Goal: Answer question/provide support: Answer question/provide support

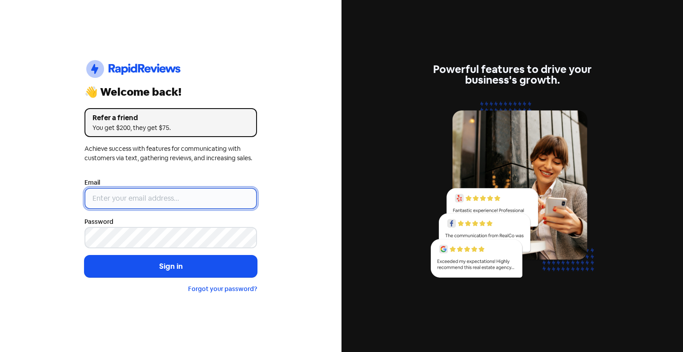
type input "[PERSON_NAME][EMAIL_ADDRESS][DOMAIN_NAME]"
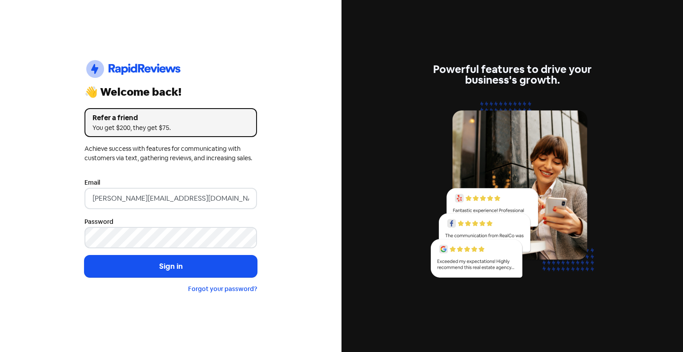
click at [147, 251] on form "Email [PERSON_NAME][EMAIL_ADDRESS][DOMAIN_NAME] Password Sign in Forgot your pa…" at bounding box center [171, 235] width 173 height 117
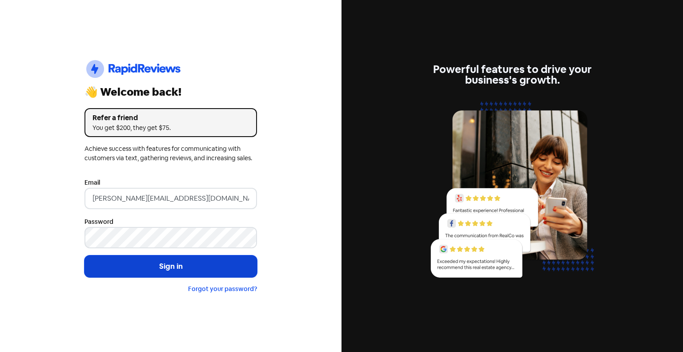
click at [138, 263] on button "Sign in" at bounding box center [171, 266] width 173 height 22
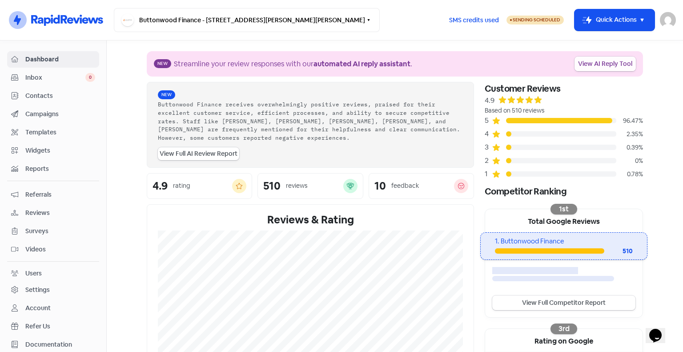
click at [591, 66] on link "View AI Reply Tool" at bounding box center [605, 63] width 61 height 15
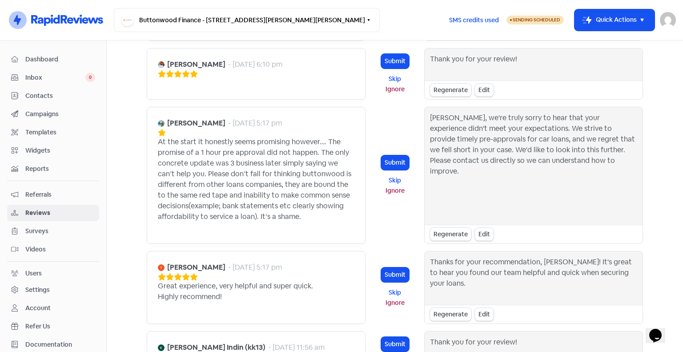
scroll to position [439, 0]
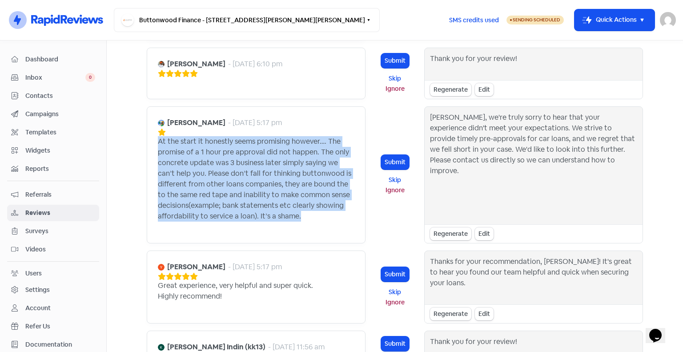
drag, startPoint x: 155, startPoint y: 141, endPoint x: 317, endPoint y: 215, distance: 177.7
click at [317, 215] on div "At the start it honestly seems promising however…. The promise of a 1 hour pre …" at bounding box center [256, 178] width 197 height 85
copy div "At the start it honestly seems promising however…. The promise of a 1 hour pre …"
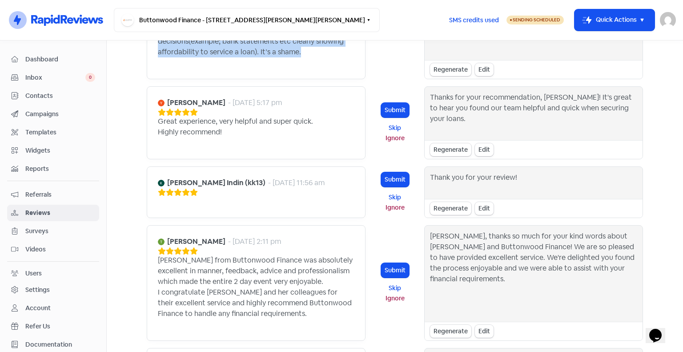
scroll to position [603, 0]
click at [396, 110] on button "Submit" at bounding box center [395, 109] width 28 height 15
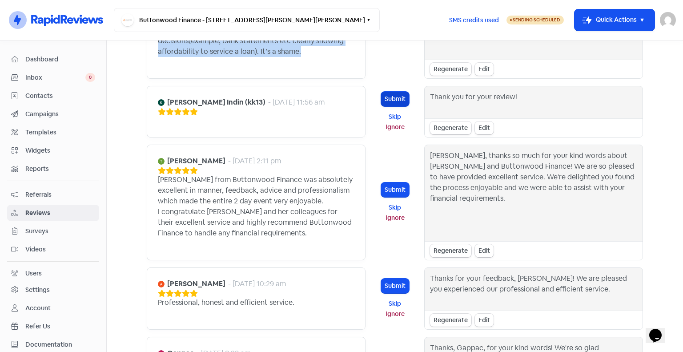
click at [386, 103] on button "Submit" at bounding box center [395, 99] width 28 height 15
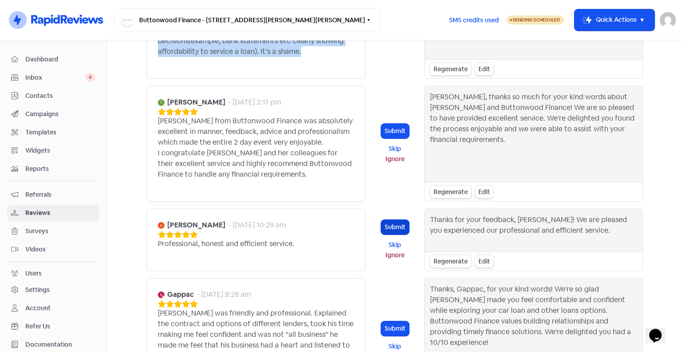
click at [398, 230] on button "Submit" at bounding box center [395, 227] width 28 height 15
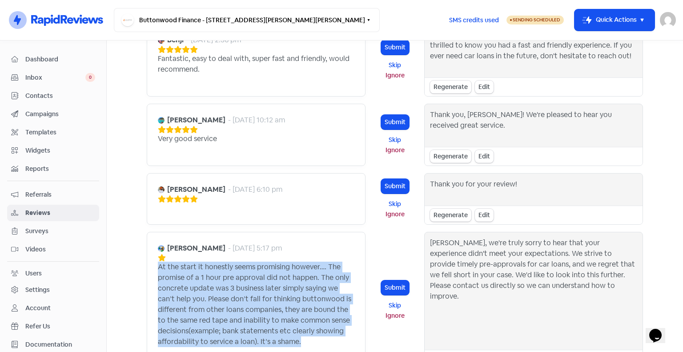
scroll to position [314, 0]
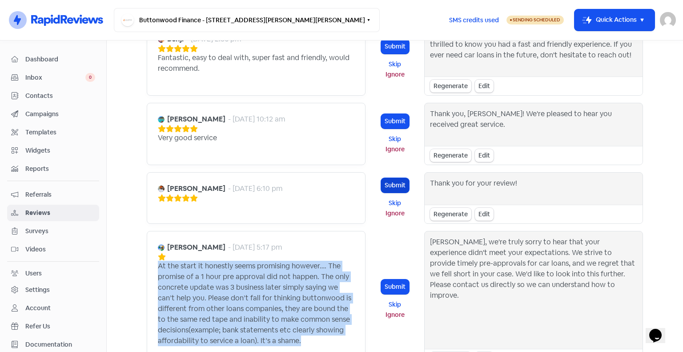
click at [383, 183] on button "Submit" at bounding box center [395, 185] width 28 height 15
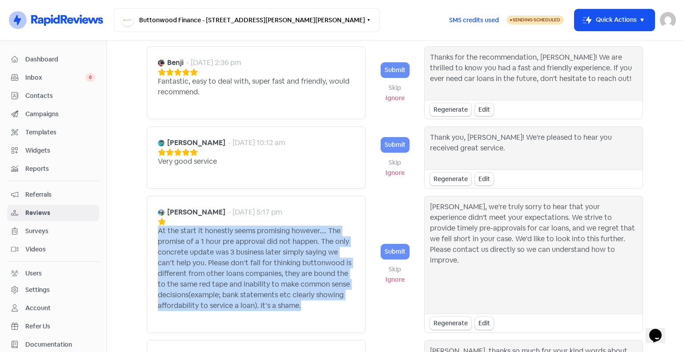
scroll to position [290, 0]
click at [399, 144] on button "Submit" at bounding box center [395, 145] width 28 height 15
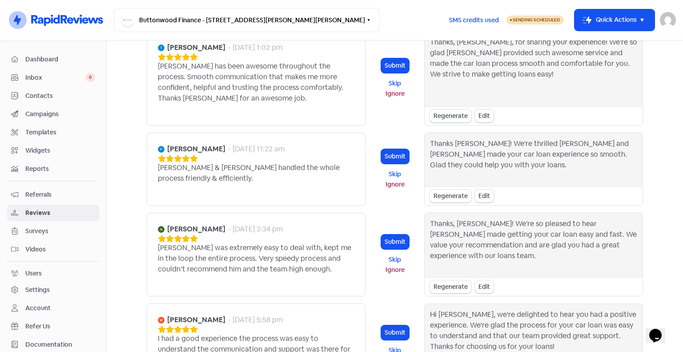
scroll to position [786, 0]
click at [391, 157] on button "Submit" at bounding box center [395, 156] width 28 height 15
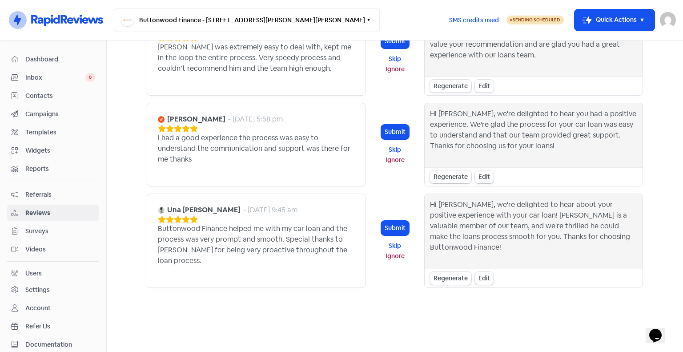
scroll to position [856, 0]
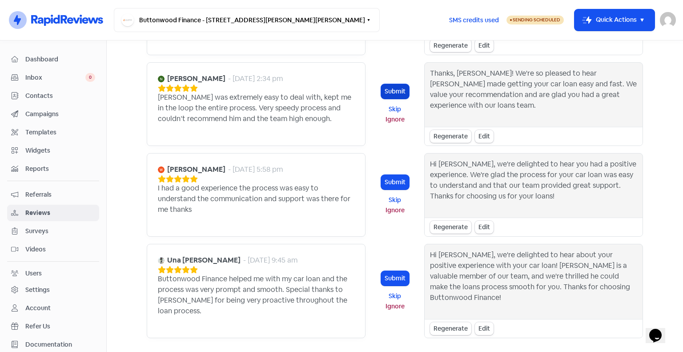
click at [386, 87] on button "Submit" at bounding box center [395, 91] width 28 height 15
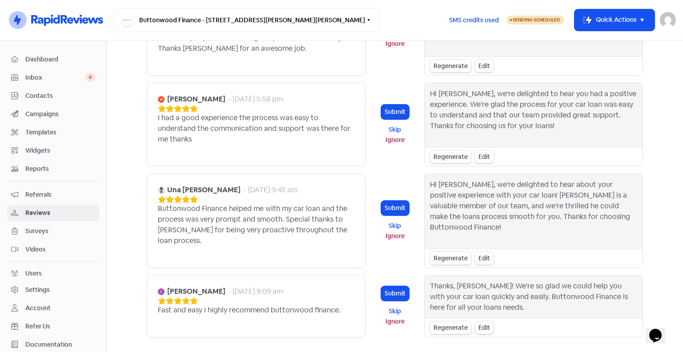
scroll to position [885, 0]
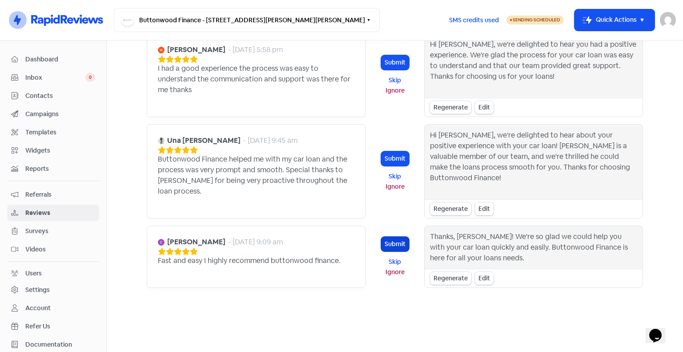
click at [383, 243] on button "Submit" at bounding box center [395, 244] width 28 height 15
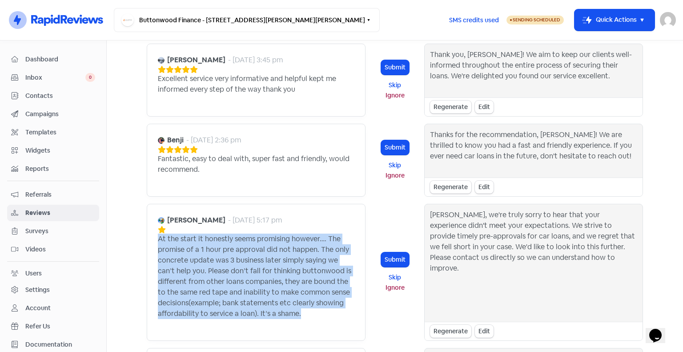
scroll to position [0, 0]
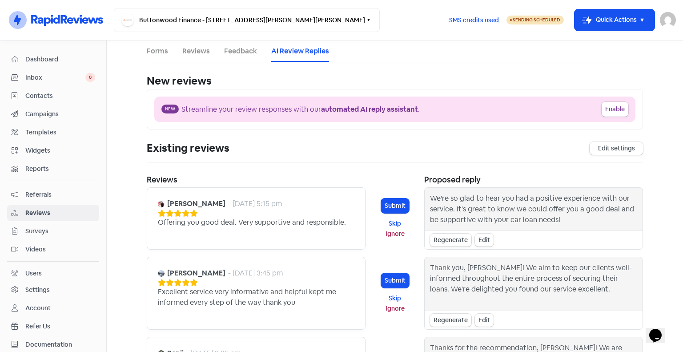
click at [58, 52] on link "Dashboard" at bounding box center [53, 59] width 92 height 16
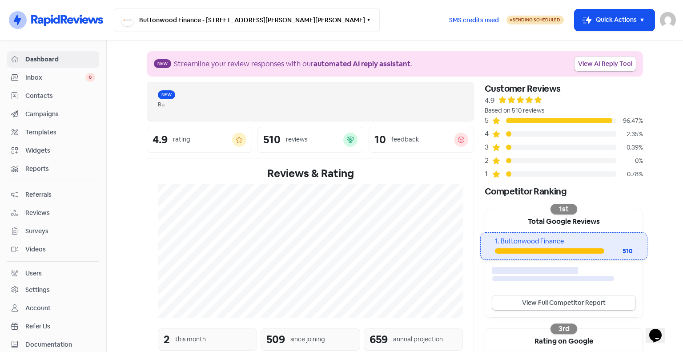
click at [343, 121] on div "New Bu" at bounding box center [310, 102] width 327 height 40
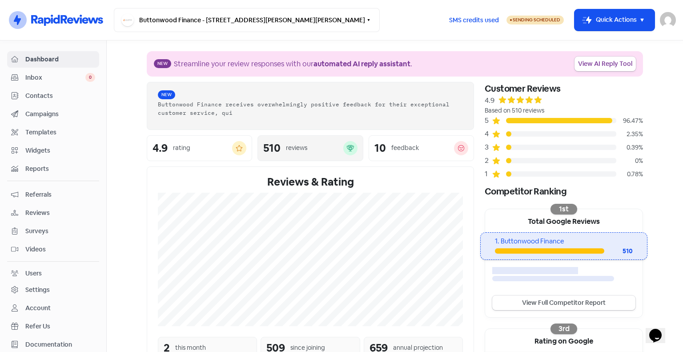
click at [343, 135] on div "510 reviews" at bounding box center [310, 148] width 105 height 26
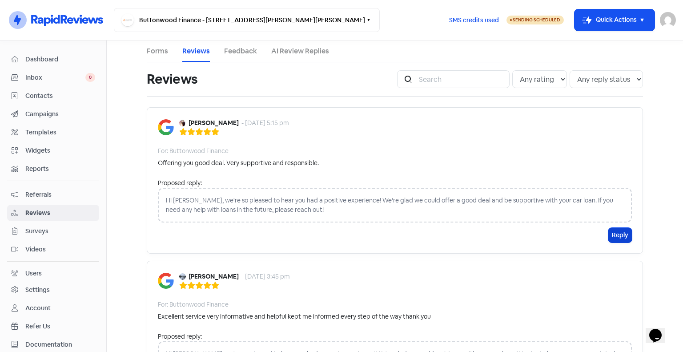
click at [608, 235] on button "Reply" at bounding box center [620, 235] width 24 height 15
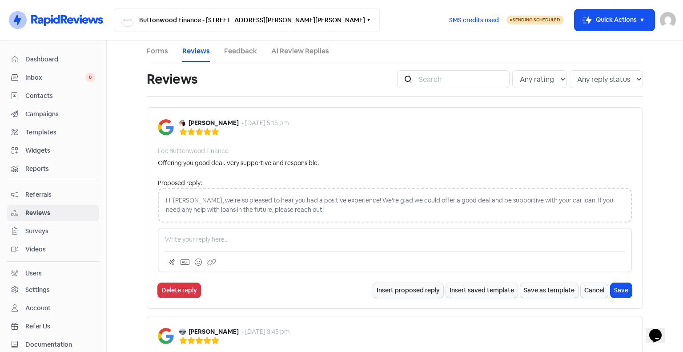
click at [277, 227] on div "Proposed reply: Hi Sarika, we're so pleased to hear you had a positive experien…" at bounding box center [395, 202] width 474 height 49
click at [272, 209] on div "Hi Sarika, we're so pleased to hear you had a positive experience! We're glad w…" at bounding box center [395, 205] width 474 height 35
click at [423, 295] on button "Insert proposed reply" at bounding box center [408, 290] width 70 height 15
